Goal: Information Seeking & Learning: Check status

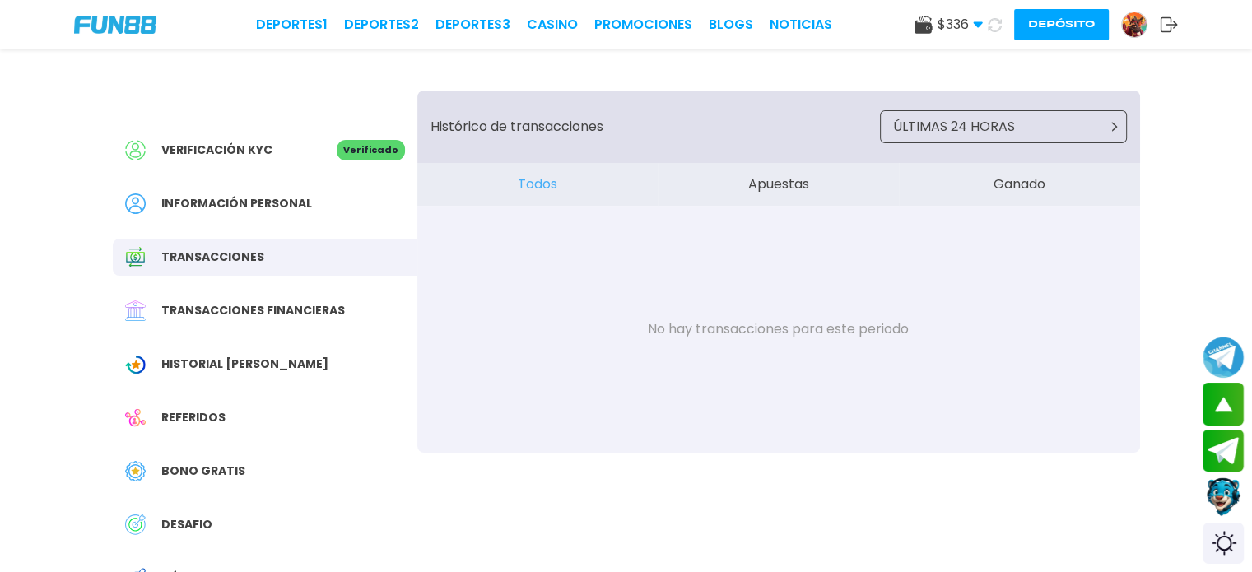
click at [225, 360] on span "Historial [PERSON_NAME]" at bounding box center [244, 363] width 167 height 17
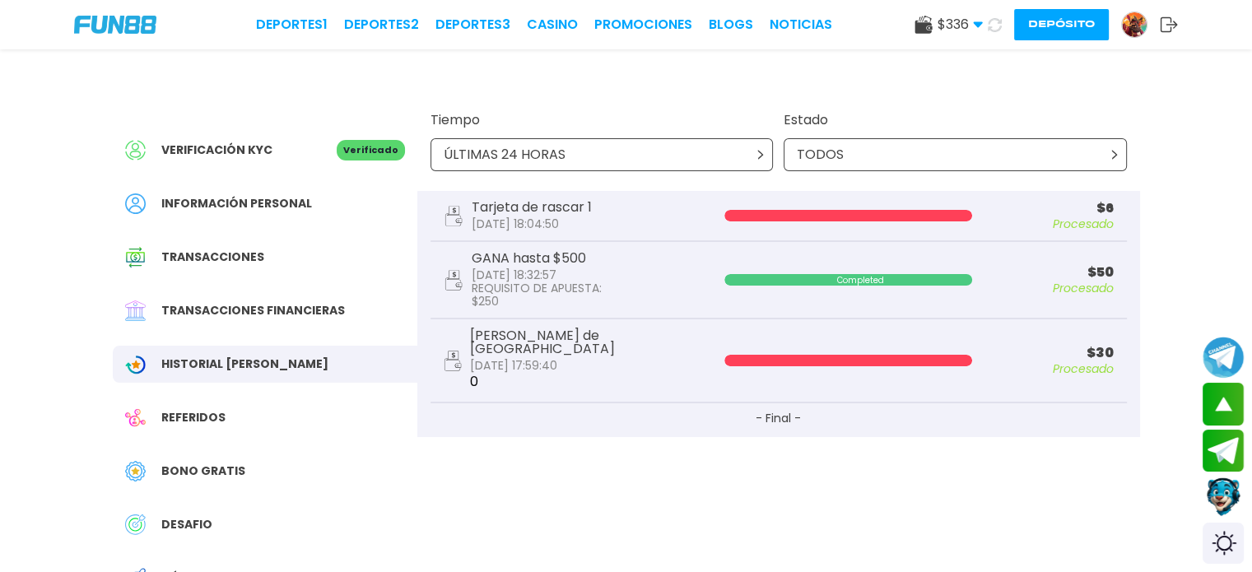
click at [657, 289] on div "GANA hasta $500 [DATE] 18:32:57 REQUISITO DE APUESTA : $ 250" at bounding box center [568, 280] width 248 height 56
click at [649, 227] on div "Tarjeta de rascar 1 [DATE] 18:04:50" at bounding box center [568, 216] width 248 height 30
click at [255, 258] on span "Transacciones" at bounding box center [212, 257] width 103 height 17
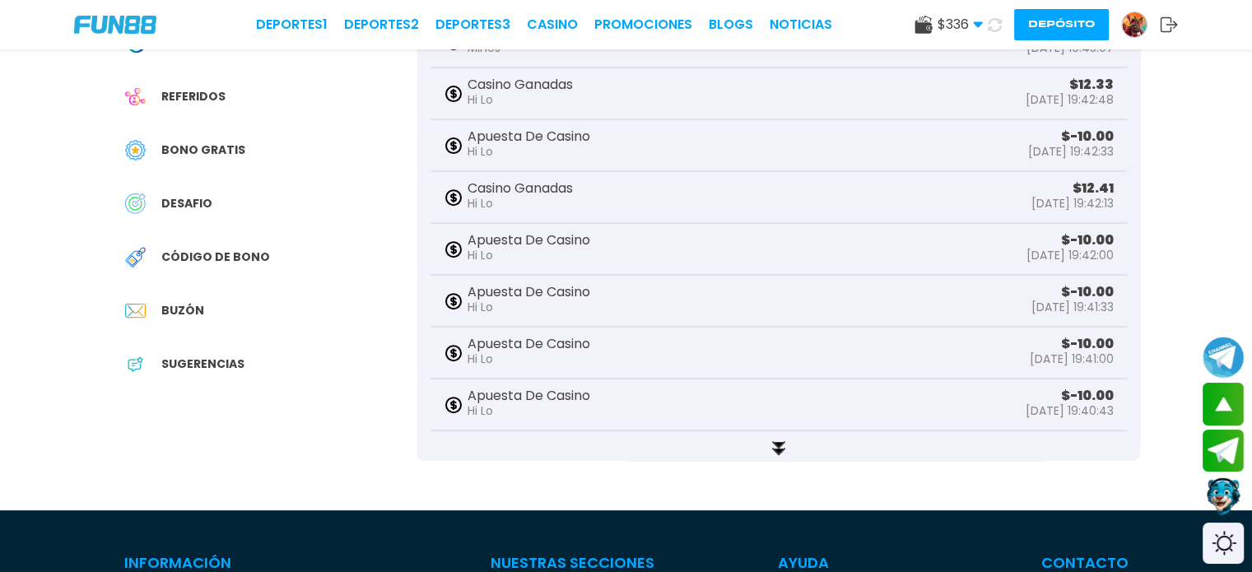
scroll to position [322, 0]
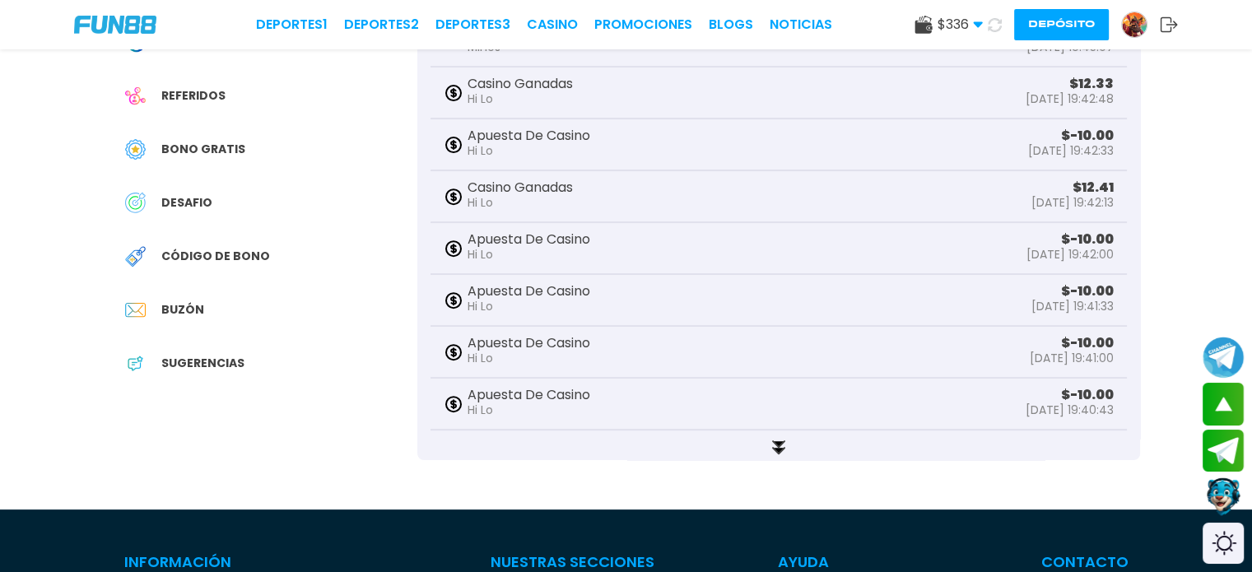
click at [773, 441] on use at bounding box center [779, 447] width 12 height 12
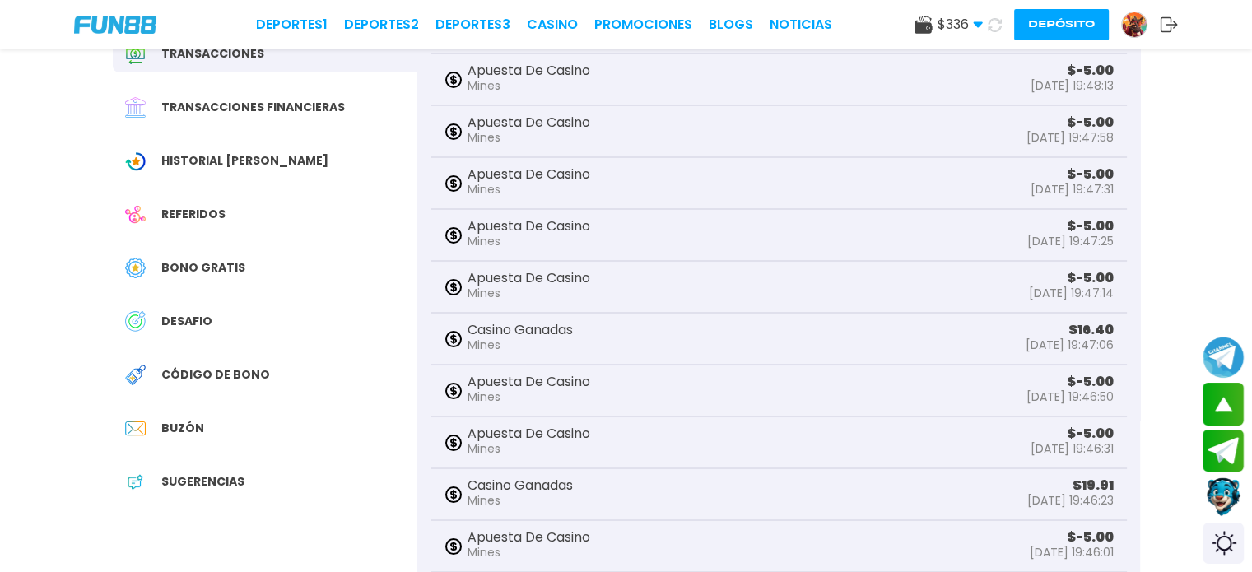
scroll to position [0, 0]
